Goal: Register for event/course

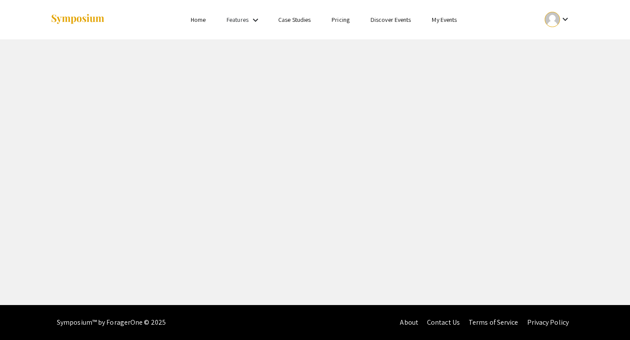
click at [555, 24] on div at bounding box center [552, 19] width 15 height 15
click at [555, 48] on button "My Account" at bounding box center [563, 43] width 54 height 21
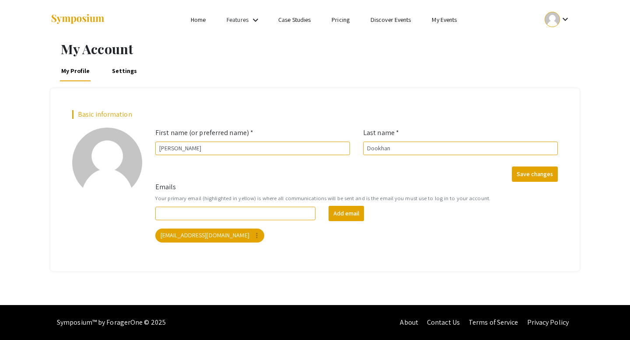
click at [552, 16] on div at bounding box center [552, 19] width 15 height 15
click at [543, 68] on button "My Submissions" at bounding box center [563, 64] width 54 height 21
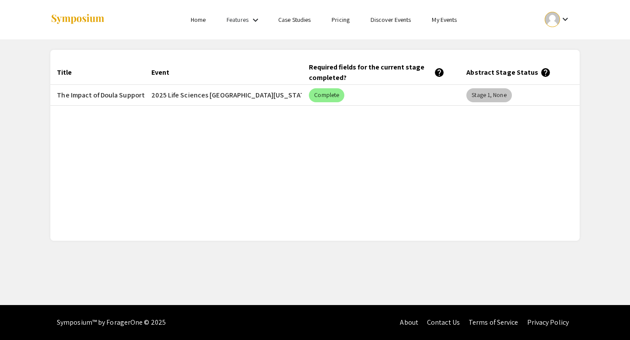
scroll to position [0, 138]
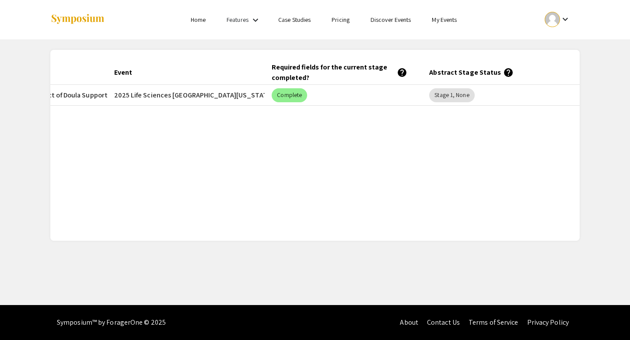
click at [503, 70] on mat-icon "help" at bounding box center [508, 72] width 11 height 11
click at [442, 93] on mat-chip "Stage 1, None" at bounding box center [451, 95] width 45 height 14
click at [453, 95] on mat-chip "Stage 1, None" at bounding box center [451, 95] width 45 height 14
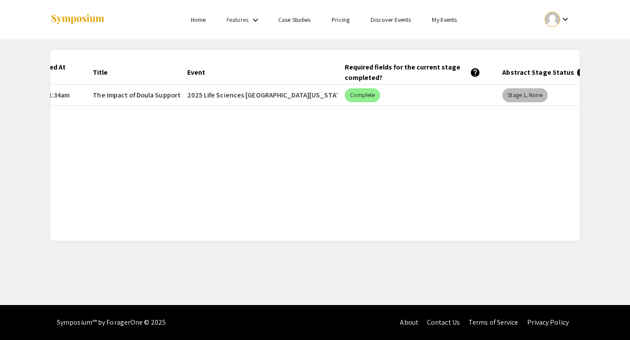
scroll to position [0, 0]
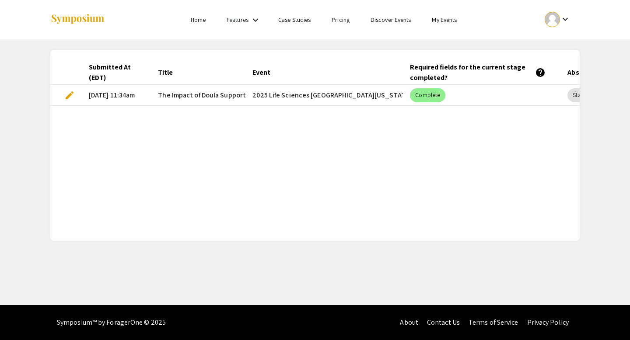
click at [114, 98] on mat-cell "[DATE] 11:34am" at bounding box center [116, 95] width 69 height 21
click at [244, 21] on link "Features" at bounding box center [238, 20] width 22 height 8
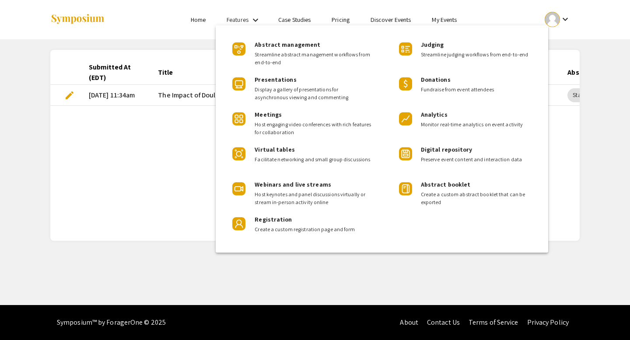
click at [203, 18] on div at bounding box center [315, 170] width 630 height 340
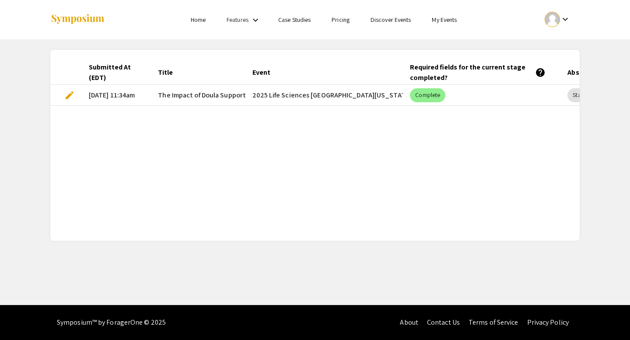
click at [194, 16] on link "Home" at bounding box center [198, 20] width 15 height 8
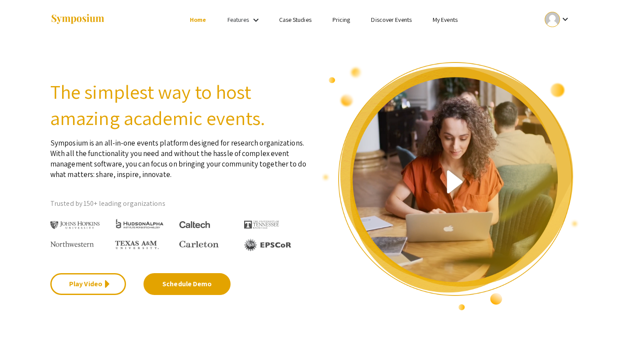
click at [558, 15] on div at bounding box center [552, 19] width 15 height 15
click at [559, 66] on button "My Submissions" at bounding box center [563, 64] width 54 height 21
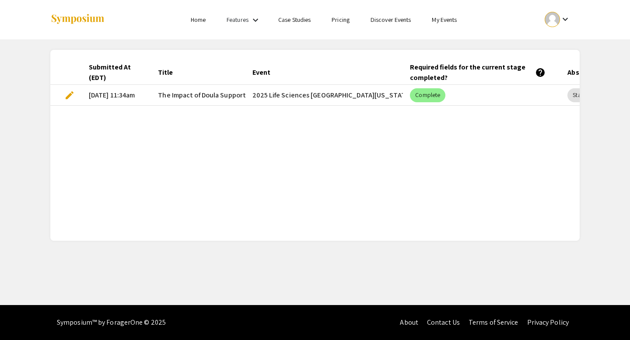
click at [294, 95] on mat-cell "2025 Life Sciences [GEOGRAPHIC_DATA][US_STATE] STEM Undergraduate Symposium" at bounding box center [324, 95] width 158 height 21
copy mat-cell "2025 Life Sciences [GEOGRAPHIC_DATA][US_STATE] STEM Undergraduate Symposium"
click at [270, 187] on div "Submitted At (EDT) Title Event Required fields for the current stage completed?…" at bounding box center [314, 145] width 529 height 170
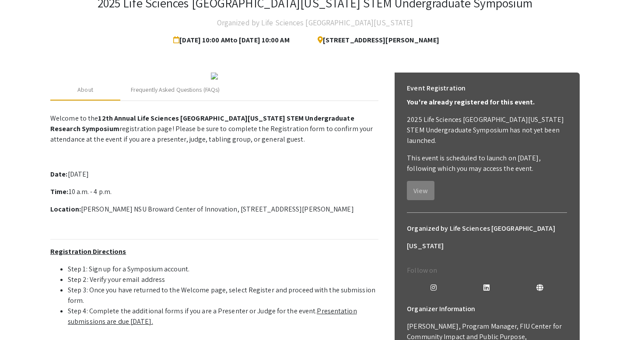
scroll to position [119, 0]
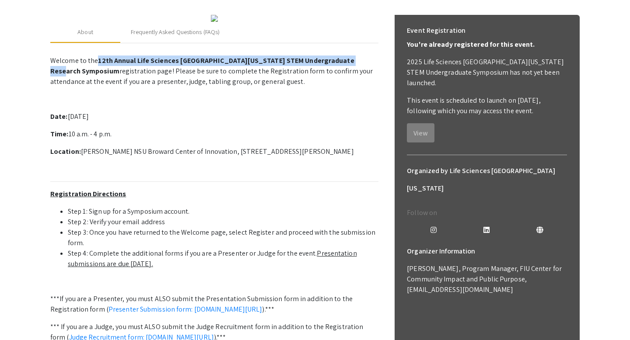
drag, startPoint x: 97, startPoint y: 141, endPoint x: 85, endPoint y: 149, distance: 14.6
click at [85, 76] on strong "12th Annual Life Sciences [GEOGRAPHIC_DATA][US_STATE] STEM Undergraduate Resear…" at bounding box center [202, 66] width 304 height 20
copy strong "12th Annual Life Sciences [GEOGRAPHIC_DATA][US_STATE] STEM Undergraduate Resear…"
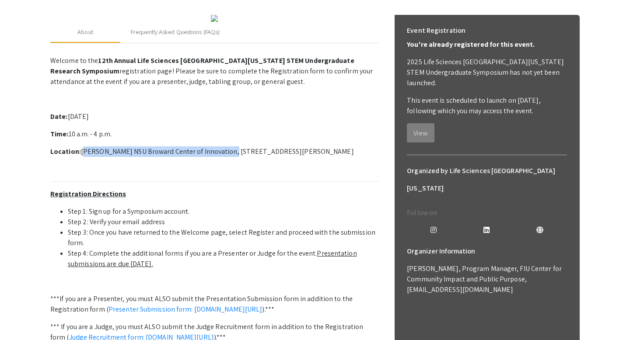
drag, startPoint x: 81, startPoint y: 233, endPoint x: 222, endPoint y: 232, distance: 141.8
click at [222, 157] on p "Location: [PERSON_NAME] NSU Broward Center of Innovation, [STREET_ADDRESS][PERS…" at bounding box center [214, 152] width 328 height 11
